Goal: Check status: Check status

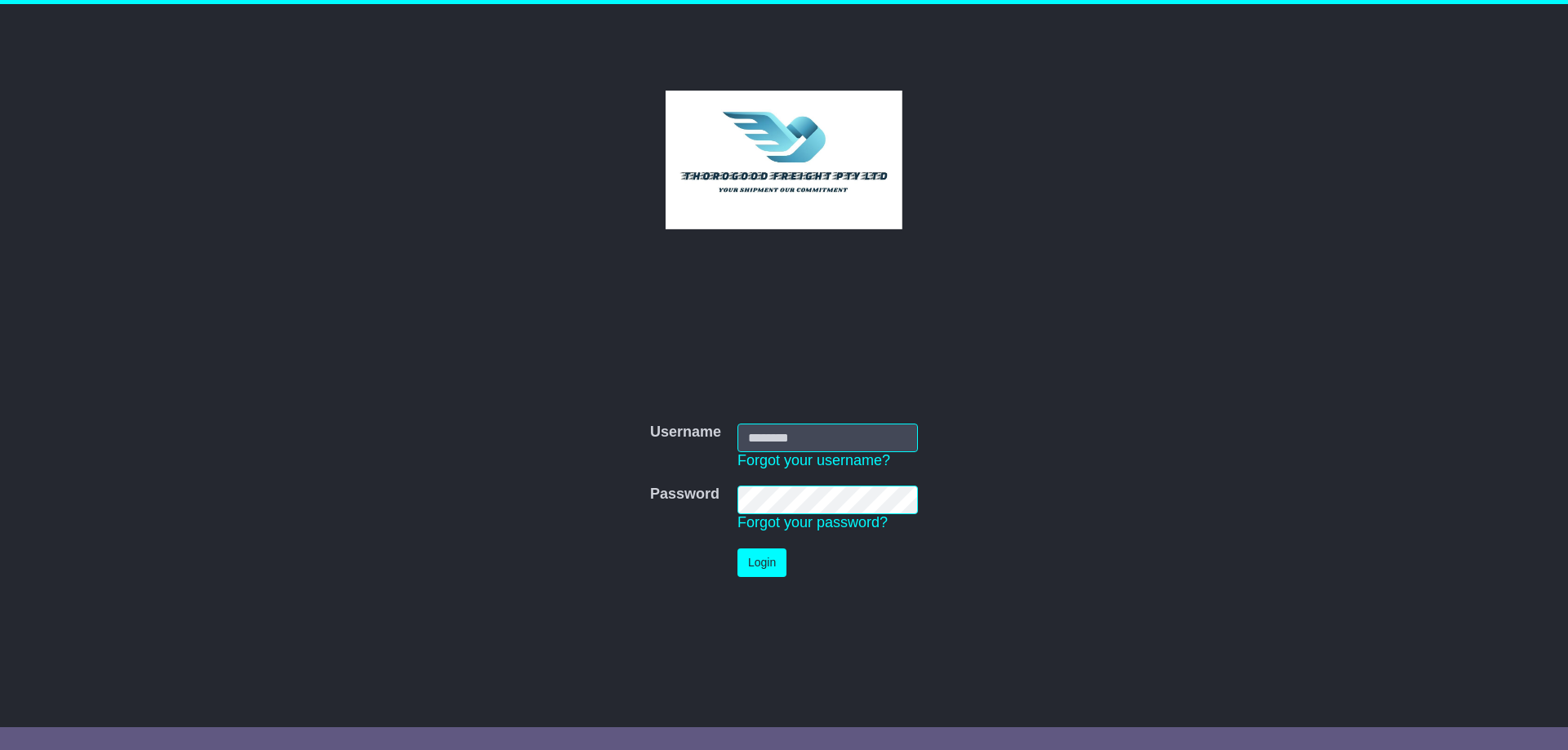
type input "*********"
click at [759, 566] on button "Login" at bounding box center [762, 563] width 49 height 29
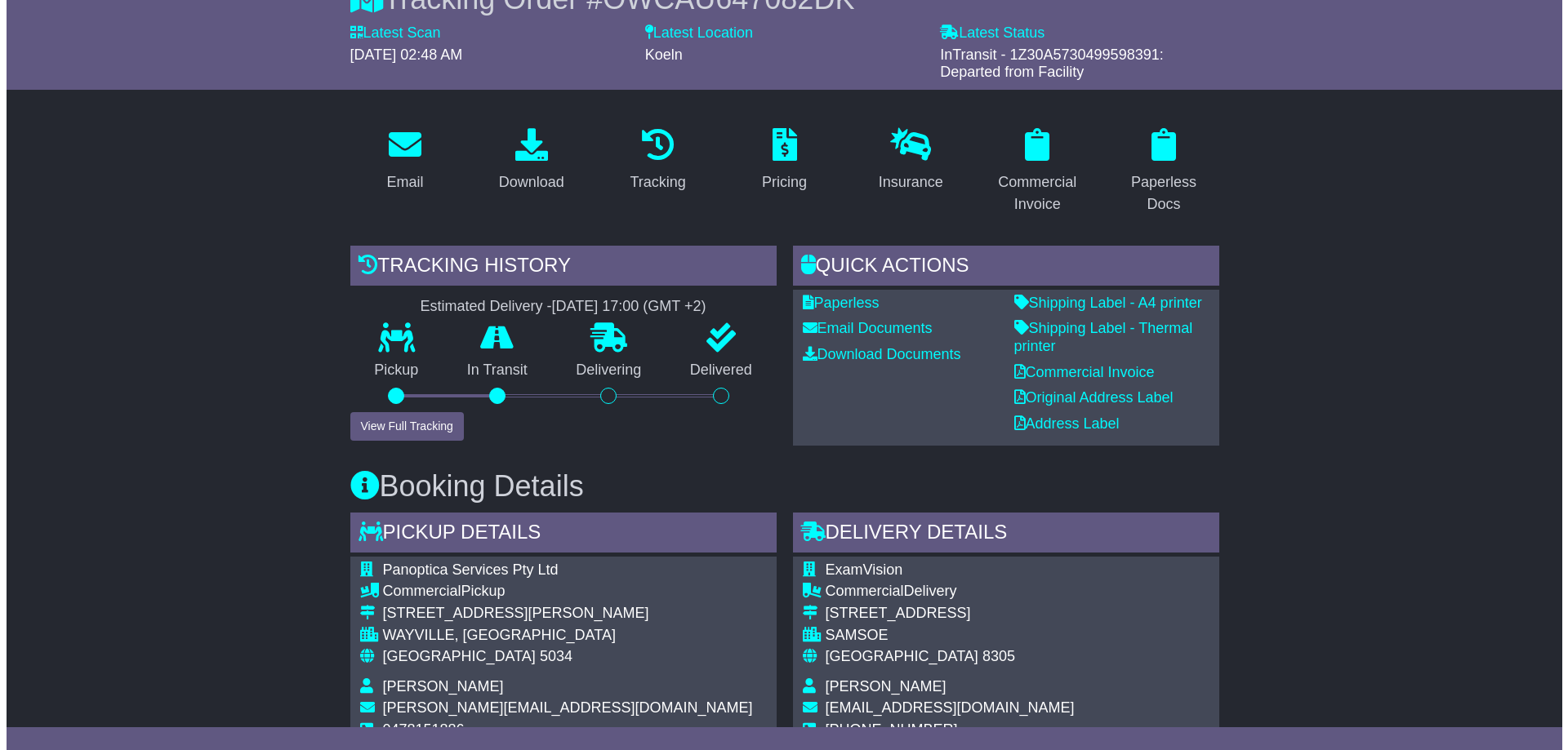
scroll to position [218, 0]
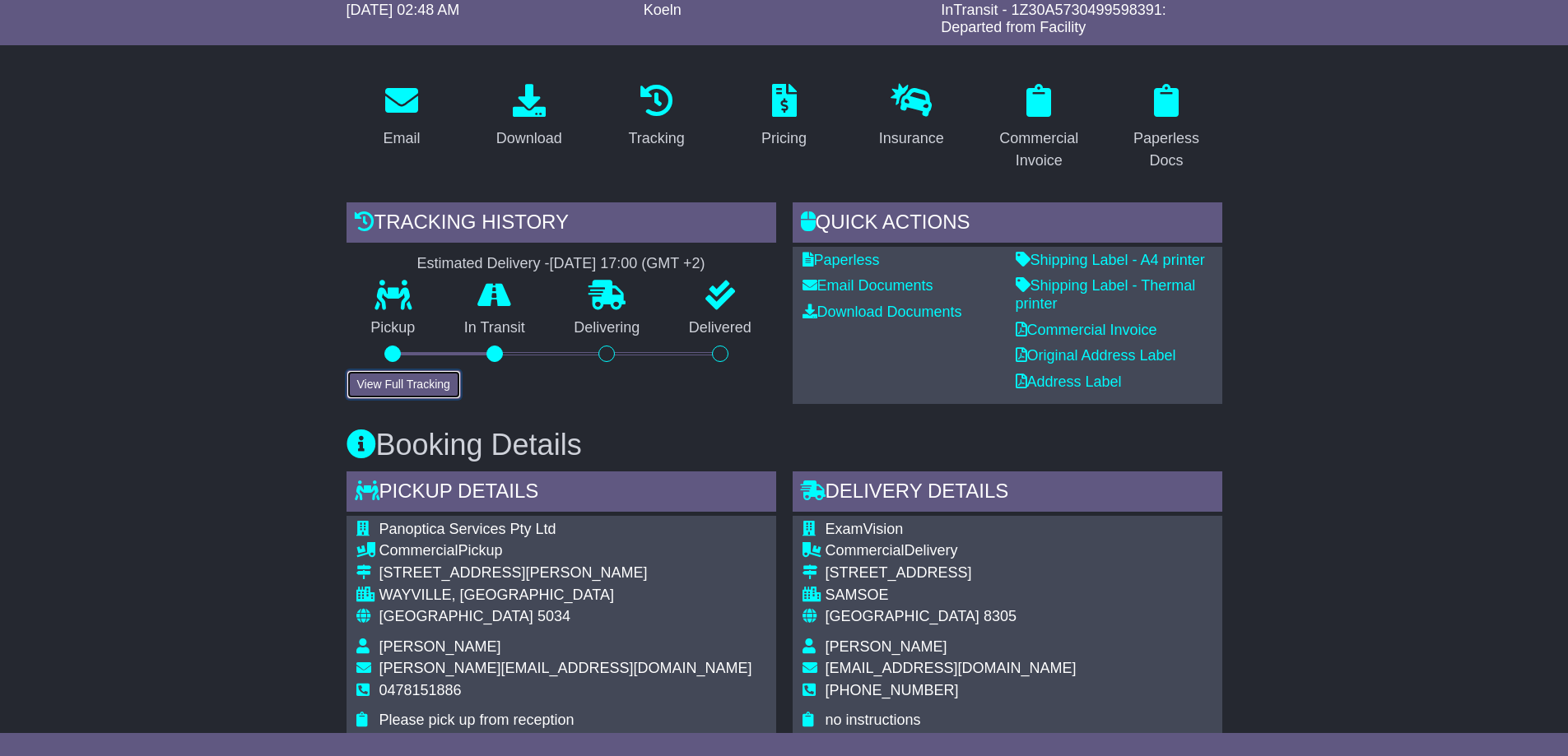
click at [433, 381] on button "View Full Tracking" at bounding box center [403, 384] width 114 height 29
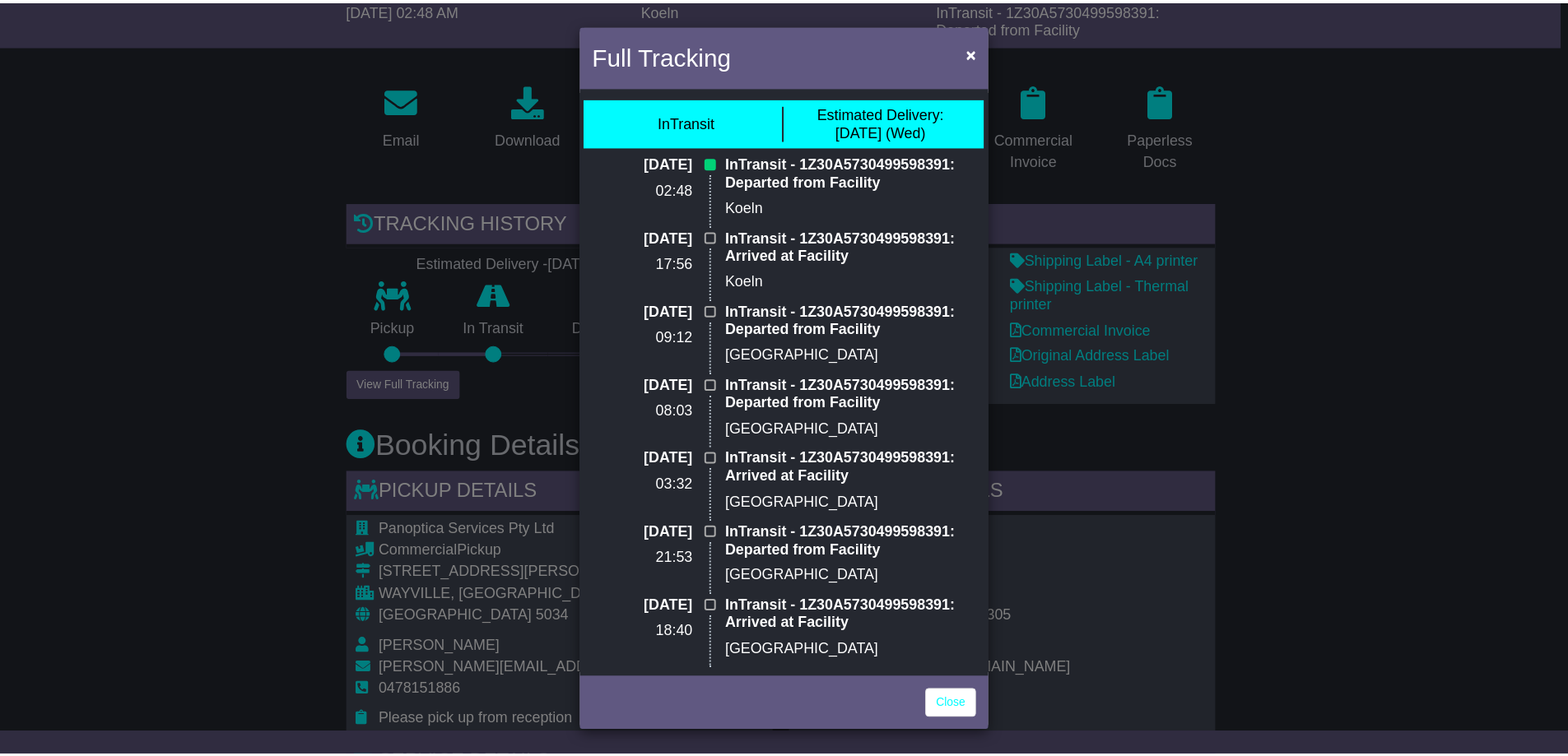
scroll to position [0, 0]
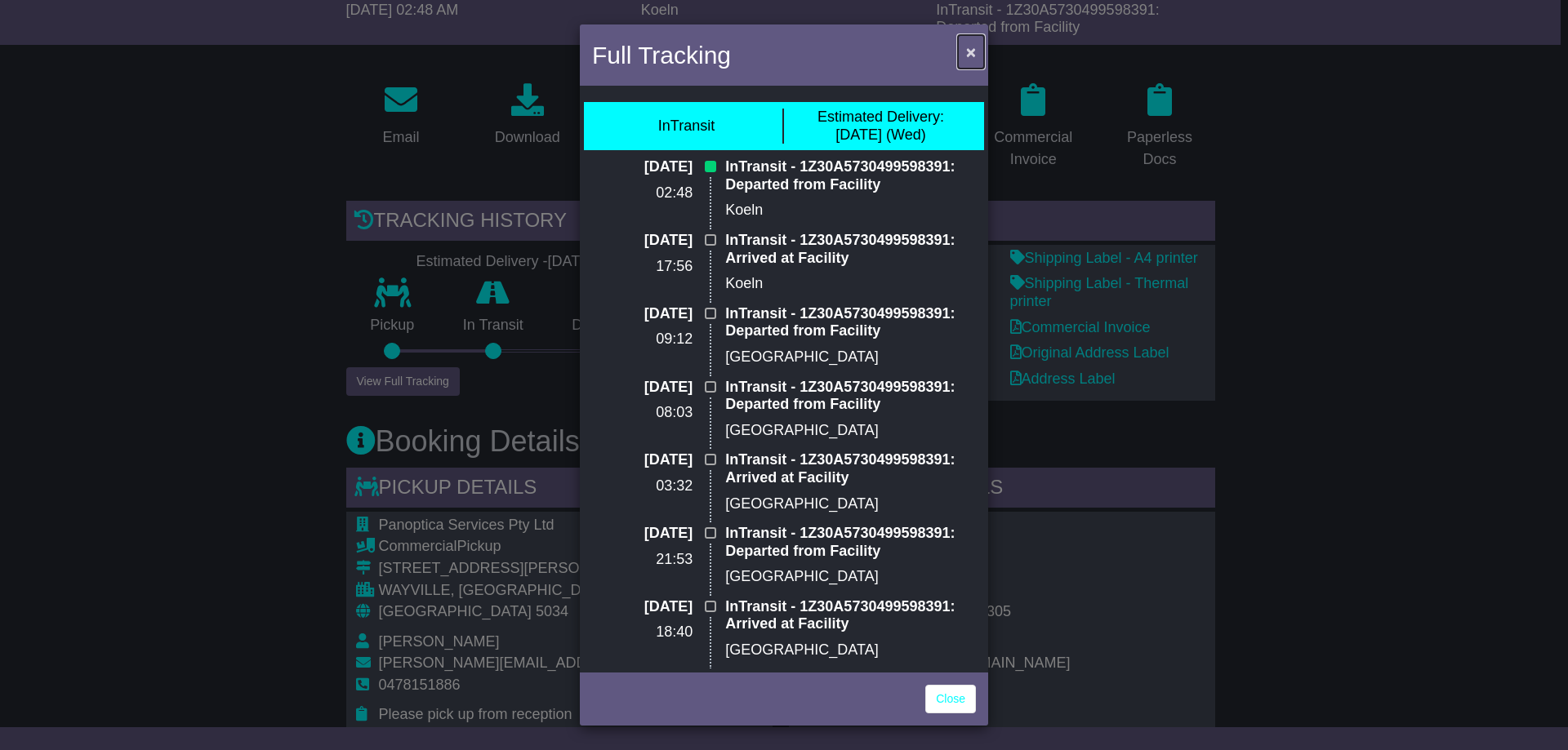
click at [971, 50] on span "×" at bounding box center [970, 51] width 9 height 19
